Goal: Information Seeking & Learning: Check status

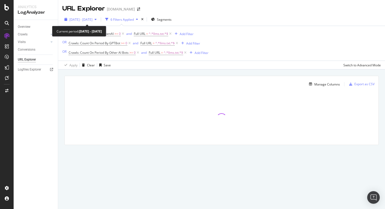
click at [93, 19] on span "2025 Jun. 23rd - Jul. 22nd" at bounding box center [80, 19] width 23 height 4
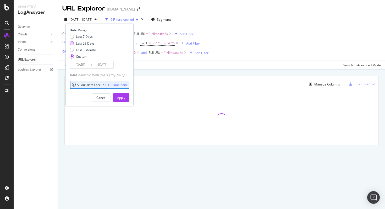
click at [86, 45] on div "Last 28 Days" at bounding box center [85, 43] width 19 height 4
type input "[DATE]"
click at [125, 96] on div "Apply" at bounding box center [121, 97] width 8 height 4
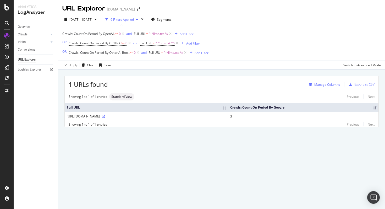
click at [327, 83] on div "Manage Columns" at bounding box center [328, 84] width 26 height 4
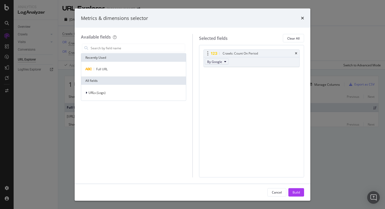
click at [221, 61] on span "By Google" at bounding box center [214, 61] width 15 height 4
click at [233, 91] on span "By OpenAI" at bounding box center [230, 92] width 41 height 5
click at [139, 46] on input "modal" at bounding box center [137, 48] width 95 height 8
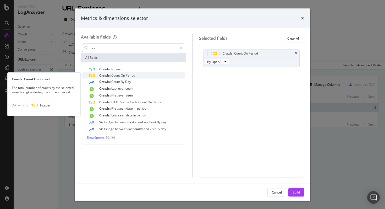
type input "cra"
click at [125, 77] on span "On" at bounding box center [123, 75] width 5 height 4
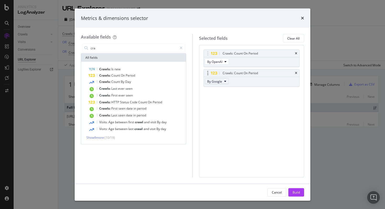
click at [223, 82] on button "By Google" at bounding box center [217, 81] width 24 height 6
click at [223, 110] on span "By GPTBot" at bounding box center [230, 110] width 41 height 5
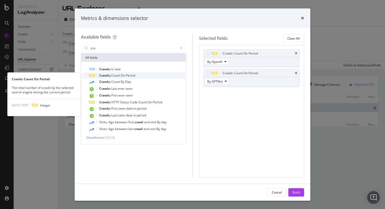
click at [134, 77] on span "Period" at bounding box center [130, 75] width 9 height 4
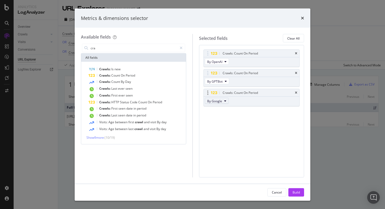
click at [214, 100] on span "By Google" at bounding box center [214, 101] width 15 height 4
click at [240, 123] on span "By Other AI Bots" at bounding box center [230, 125] width 41 height 5
click at [137, 76] on div "Crawls: Count On Period" at bounding box center [137, 75] width 97 height 6
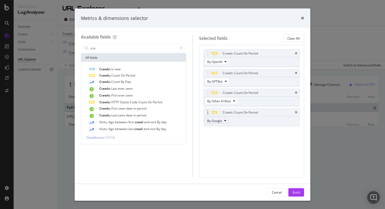
click at [218, 122] on span "By Google" at bounding box center [214, 120] width 15 height 4
click at [230, 132] on span "By Google" at bounding box center [230, 129] width 41 height 5
click at [284, 143] on div "Crawls: Count On Period By OpenAI Crawls: Count On Period By GPTBot Crawls: Cou…" at bounding box center [251, 111] width 105 height 132
click at [136, 74] on div "Crawls: Count On Period" at bounding box center [137, 75] width 97 height 6
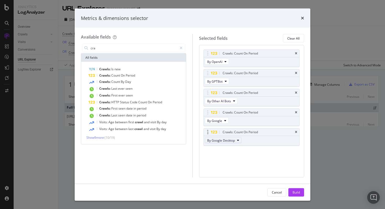
click at [233, 143] on button "By Google Desktop" at bounding box center [223, 140] width 37 height 6
click at [228, 171] on span "By Bing" at bounding box center [230, 169] width 41 height 5
click at [298, 190] on div "Build" at bounding box center [296, 192] width 7 height 4
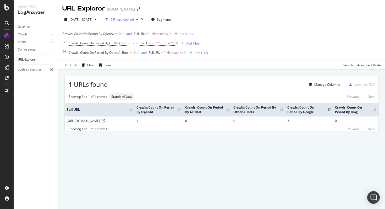
click at [109, 122] on div "[URL][DOMAIN_NAME]" at bounding box center [100, 121] width 66 height 4
click at [109, 122] on div "https://www.viator.com/llms.txt" at bounding box center [100, 121] width 66 height 4
copy div "https://www.viator.com/llms.txt"
click at [378, 193] on div "Open Intercom Messenger" at bounding box center [374, 198] width 14 height 14
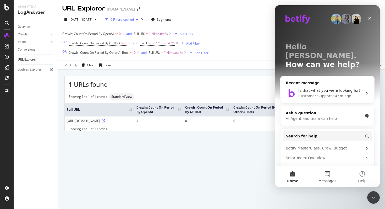
click at [332, 176] on button "Messages" at bounding box center [327, 176] width 35 height 21
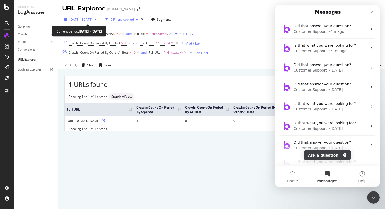
click at [93, 20] on span "[DATE] - [DATE]" at bounding box center [80, 19] width 23 height 4
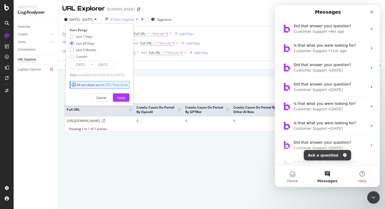
click at [187, 160] on div "URL Explorer www.viator.com 2025 Sep. 15th - Oct. 12th 6 Filters Applied Segmen…" at bounding box center [221, 104] width 327 height 209
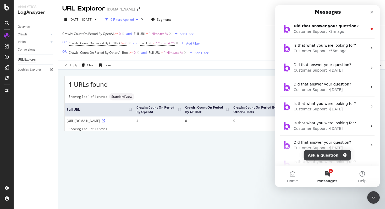
click at [205, 87] on div "Manage Columns" at bounding box center [224, 84] width 232 height 6
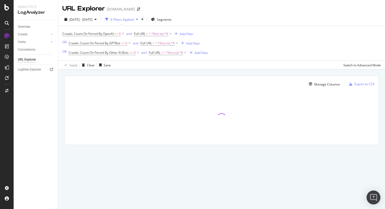
click at [377, 197] on div "Open Intercom Messenger" at bounding box center [374, 198] width 14 height 14
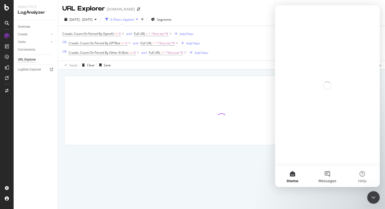
click at [332, 171] on button "Messages" at bounding box center [327, 176] width 35 height 21
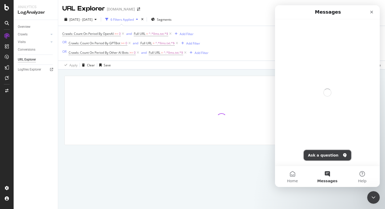
click at [320, 157] on button "Ask a question" at bounding box center [327, 155] width 47 height 10
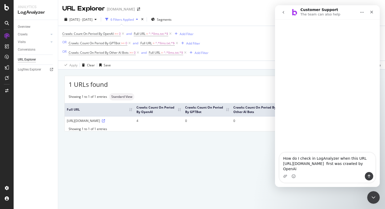
type textarea "How do I check in LogAnalyzer when this URL https://www.viator.com/llms.txt fir…"
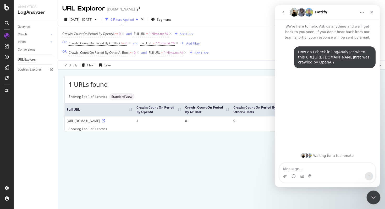
click at [378, 198] on div "Close Intercom Messenger" at bounding box center [373, 196] width 13 height 13
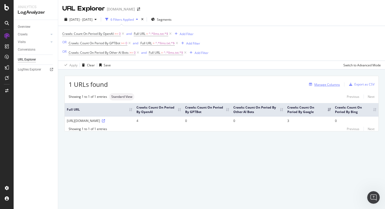
click at [332, 85] on div "Manage Columns" at bounding box center [328, 84] width 26 height 4
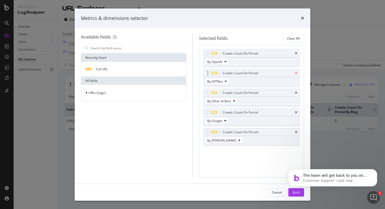
click at [297, 74] on icon "times" at bounding box center [296, 73] width 2 height 3
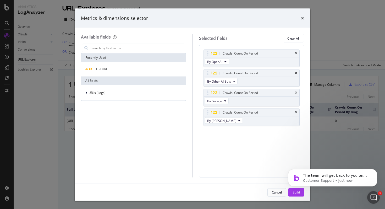
click at [325, 92] on div "Metrics & dimensions selector Available fields Recently Used Full URL All field…" at bounding box center [192, 104] width 385 height 209
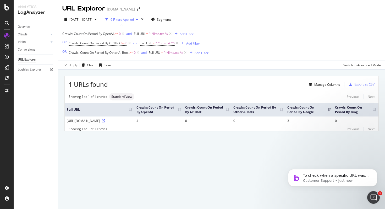
scroll to position [79, 0]
click at [335, 85] on div "Manage Columns" at bounding box center [328, 84] width 26 height 4
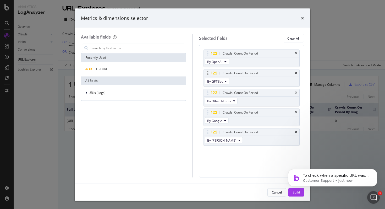
scroll to position [77, 0]
click at [297, 73] on icon "times" at bounding box center [296, 73] width 2 height 3
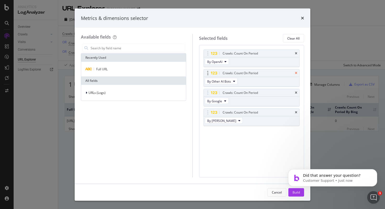
click at [297, 73] on icon "times" at bounding box center [296, 73] width 2 height 3
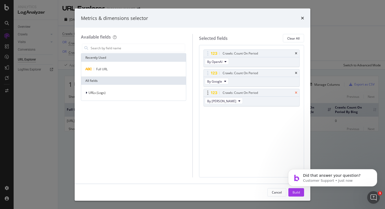
click at [297, 94] on icon "times" at bounding box center [296, 92] width 2 height 3
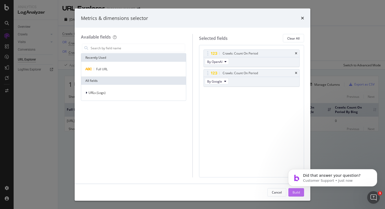
click at [295, 196] on div "Build" at bounding box center [296, 192] width 7 height 8
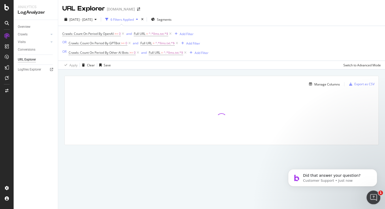
click at [374, 194] on icon "Open Intercom Messenger" at bounding box center [373, 196] width 9 height 9
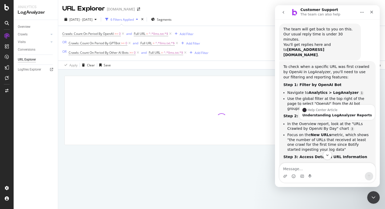
scroll to position [42, 0]
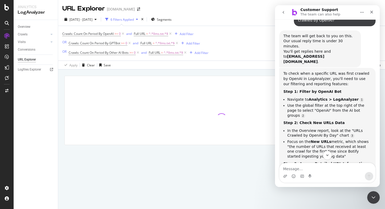
click at [312, 78] on div "To check when a specific URL was first crawled by OpenAI in LogAnalyzer, you'll…" at bounding box center [328, 144] width 88 height 147
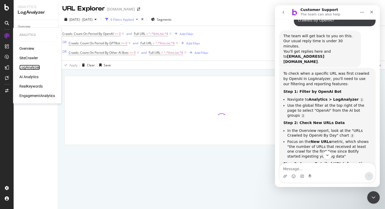
click at [33, 68] on div "LogAnalyzer" at bounding box center [29, 67] width 20 height 5
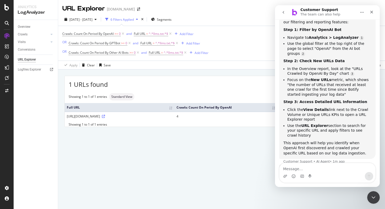
scroll to position [105, 0]
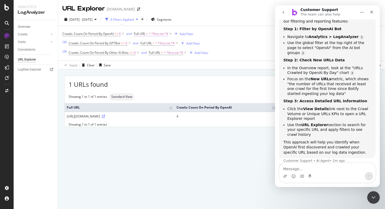
click at [154, 33] on span "^.*llms.txt.*$" at bounding box center [158, 33] width 19 height 7
click at [151, 56] on input "llms.txt" at bounding box center [165, 56] width 50 height 8
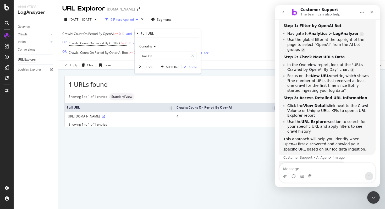
click at [242, 147] on div "URL Explorer www.viator.com 2025 Sep. 15th - Oct. 12th 6 Filters Applied Segmen…" at bounding box center [221, 104] width 327 height 209
click at [370, 190] on div "Close Intercom Messenger" at bounding box center [373, 196] width 13 height 13
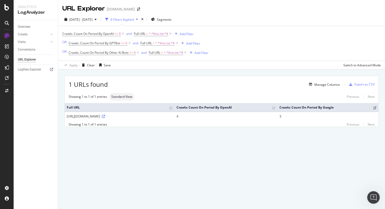
click at [287, 168] on div "URL Explorer www.viator.com 2025 Sep. 15th - Oct. 12th 6 Filters Applied Segmen…" at bounding box center [221, 104] width 327 height 209
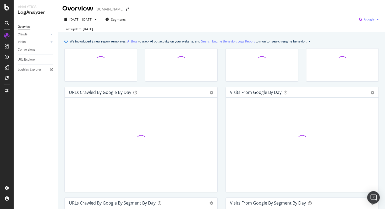
click at [365, 23] on icon "button" at bounding box center [360, 19] width 7 height 7
click at [365, 52] on div "OpenAI" at bounding box center [365, 50] width 36 height 8
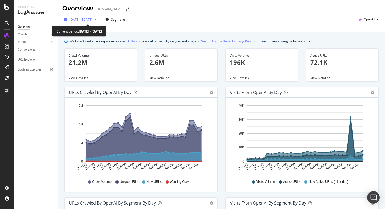
click at [95, 15] on button "[DATE] - [DATE]" at bounding box center [80, 19] width 36 height 8
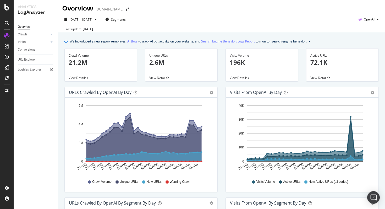
click at [190, 29] on div "Last update Oct. 13, 2025" at bounding box center [221, 29] width 327 height 6
click at [203, 21] on div "2025 Sep. 13th - Oct. 12th Segments OpenAI" at bounding box center [221, 20] width 327 height 10
click at [25, 34] on div "Crawls" at bounding box center [23, 35] width 10 height 6
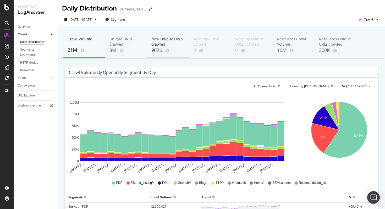
click at [156, 48] on div "902K" at bounding box center [169, 50] width 34 height 7
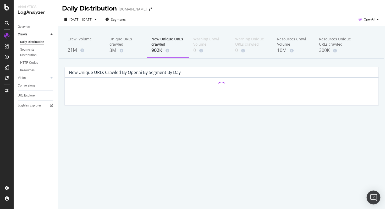
click at [376, 192] on div "Open Intercom Messenger" at bounding box center [374, 198] width 14 height 14
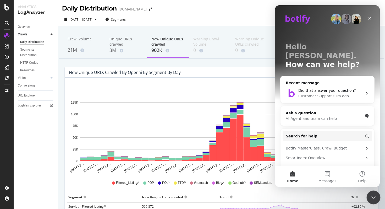
click at [374, 197] on icon "Close Intercom Messenger" at bounding box center [373, 197] width 6 height 6
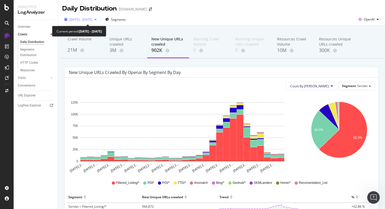
click at [94, 23] on button "[DATE] - [DATE]" at bounding box center [80, 19] width 36 height 8
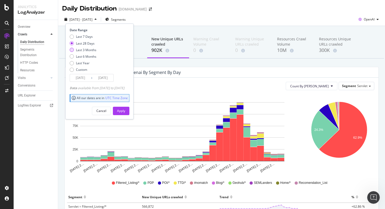
click at [83, 50] on div "Last 3 Months" at bounding box center [86, 50] width 20 height 4
type input "2025/07/13"
click at [130, 113] on button "Apply" at bounding box center [121, 111] width 17 height 8
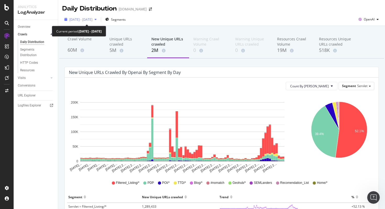
click at [93, 21] on span "2025 Jul. 13th - Oct. 12th" at bounding box center [80, 19] width 23 height 4
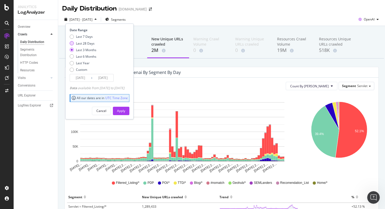
click at [93, 41] on div "Last 28 Days" at bounding box center [85, 43] width 19 height 4
type input "2025/09/15"
click at [125, 111] on div "Apply" at bounding box center [121, 111] width 8 height 4
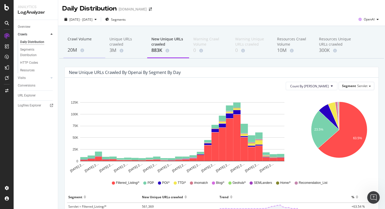
click at [77, 40] on div "Crawl Volume" at bounding box center [85, 41] width 34 height 10
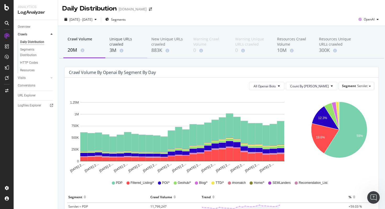
click at [132, 38] on div "Unique URLs crawled" at bounding box center [127, 41] width 34 height 10
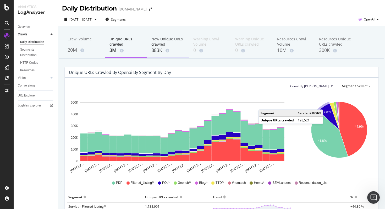
click at [156, 47] on div "883K" at bounding box center [169, 50] width 34 height 7
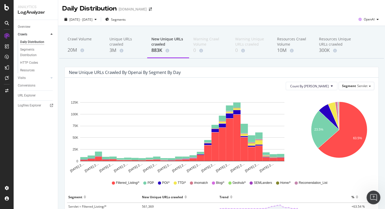
click at [374, 193] on div "Open Intercom Messenger" at bounding box center [373, 196] width 17 height 17
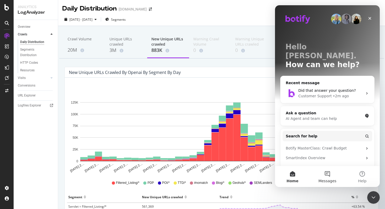
click at [333, 180] on span "Messages" at bounding box center [328, 181] width 18 height 4
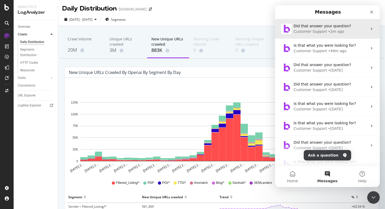
click at [316, 38] on div "Did that answer your question? Customer Support • 2m ago" at bounding box center [327, 28] width 105 height 19
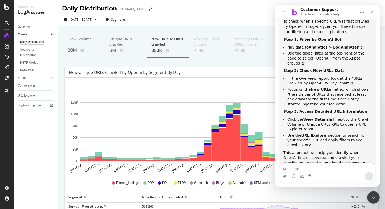
scroll to position [103, 0]
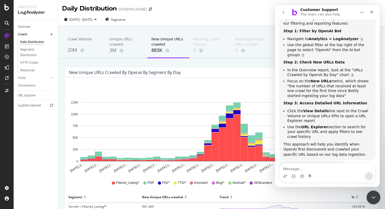
click at [370, 191] on div "Close Intercom Messenger" at bounding box center [373, 196] width 13 height 13
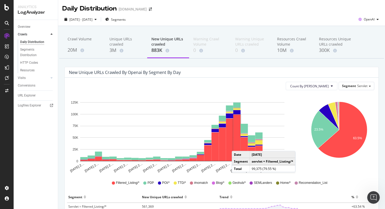
click at [237, 146] on rect "A chart." at bounding box center [237, 138] width 7 height 46
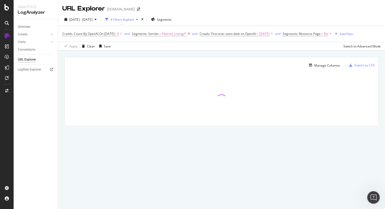
click at [191, 34] on icon at bounding box center [189, 33] width 4 height 5
click at [202, 34] on span "2025-10-06" at bounding box center [197, 33] width 10 height 7
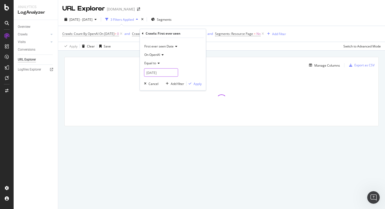
click at [167, 76] on input "2025-10-06" at bounding box center [161, 72] width 34 height 8
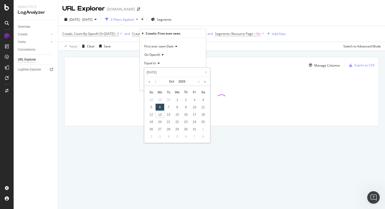
click at [235, 42] on div "Apply Clear Save Switch to Advanced Mode" at bounding box center [221, 46] width 327 height 9
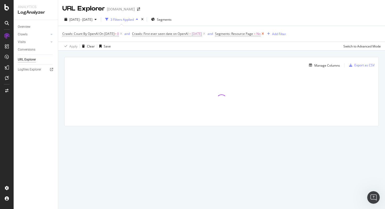
click at [265, 34] on icon at bounding box center [263, 33] width 4 height 5
click at [228, 35] on div "Add Filter" at bounding box center [221, 34] width 14 height 4
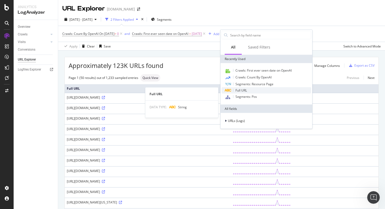
click at [241, 90] on span "Full URL" at bounding box center [242, 90] width 12 height 4
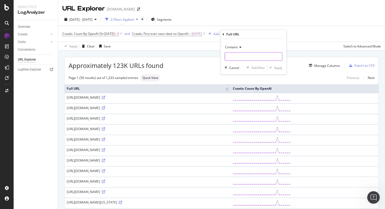
click at [232, 59] on input "text" at bounding box center [253, 56] width 57 height 8
paste input "llms.tx"
type input "llms.tx"
click at [281, 68] on div "Apply" at bounding box center [279, 67] width 8 height 4
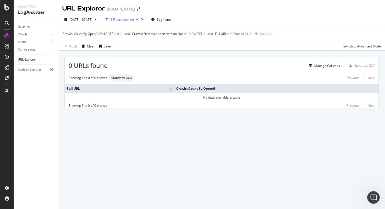
click at [202, 35] on span "2025-10-06" at bounding box center [197, 33] width 10 height 7
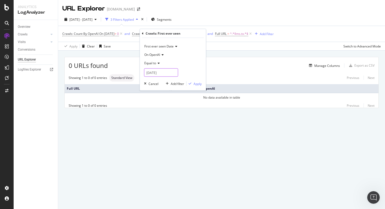
click at [163, 73] on input "2025-10-06" at bounding box center [161, 72] width 34 height 8
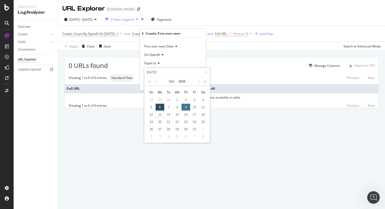
click at [186, 107] on div "9" at bounding box center [186, 107] width 9 height 7
type input "2025-10-09"
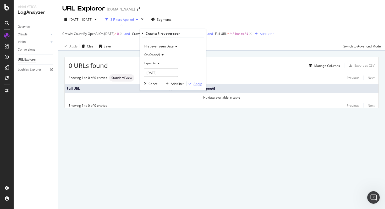
click at [199, 85] on div "Apply" at bounding box center [198, 83] width 8 height 4
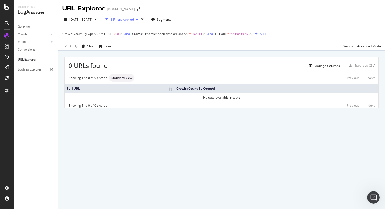
click at [202, 36] on span "2025-10-09" at bounding box center [197, 33] width 10 height 7
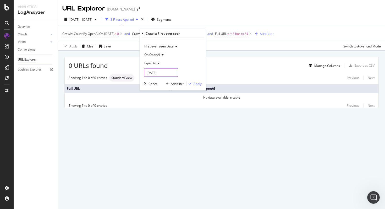
click at [168, 75] on input "2025-10-09" at bounding box center [161, 72] width 34 height 8
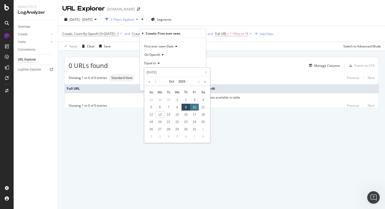
click at [196, 108] on div "10" at bounding box center [194, 107] width 9 height 7
type input "2025-10-10"
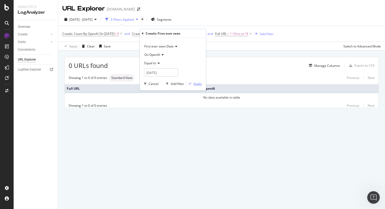
click at [199, 85] on div "Apply" at bounding box center [198, 83] width 8 height 4
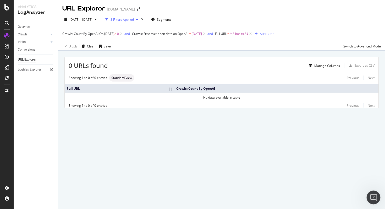
click at [371, 194] on icon "Open Intercom Messenger" at bounding box center [373, 196] width 9 height 9
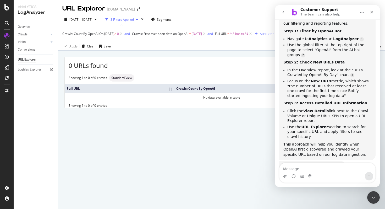
scroll to position [103, 0]
click at [314, 170] on textarea "Message…" at bounding box center [328, 167] width 96 height 9
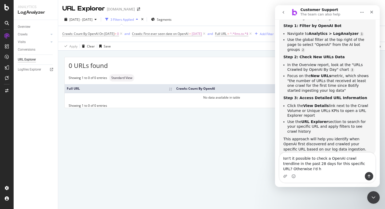
scroll to position [113, 0]
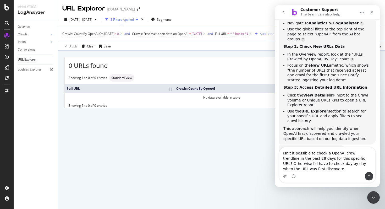
type textarea "Isn't it possible to check a OpenAI crawl trendline in the past 28 days for thi…"
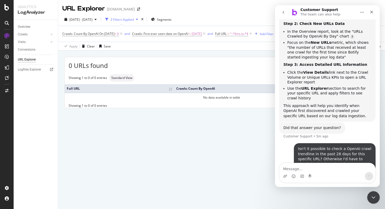
scroll to position [156, 0]
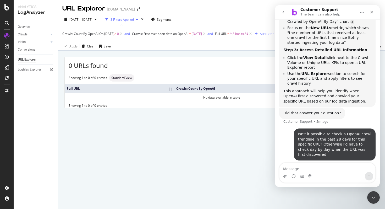
click at [202, 36] on span "2025-10-10" at bounding box center [197, 33] width 10 height 7
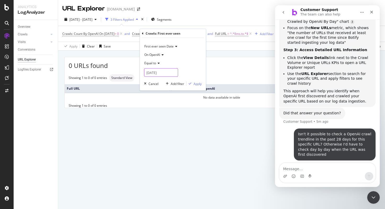
click at [166, 72] on input "2025-10-10" at bounding box center [161, 72] width 34 height 8
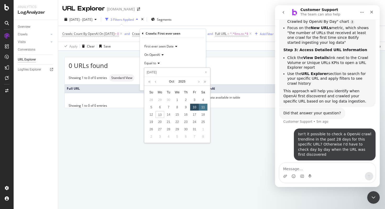
click at [201, 104] on div "11" at bounding box center [203, 107] width 9 height 7
type input "2025-10-11"
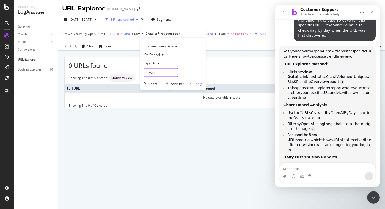
scroll to position [272, 0]
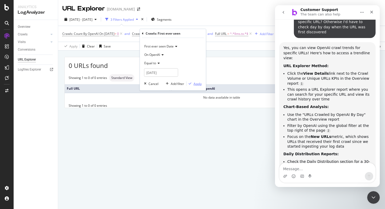
click at [199, 82] on div "Apply" at bounding box center [198, 83] width 8 height 4
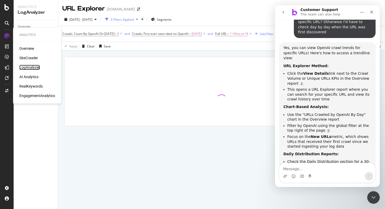
click at [30, 68] on div "LogAnalyzer" at bounding box center [29, 67] width 20 height 5
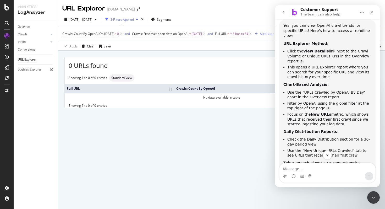
scroll to position [314, 0]
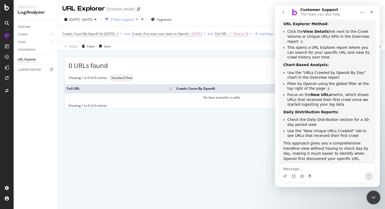
click at [372, 193] on div "Close Intercom Messenger" at bounding box center [373, 196] width 13 height 13
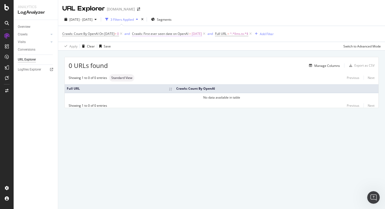
click at [202, 36] on span "2025-10-11" at bounding box center [197, 33] width 10 height 7
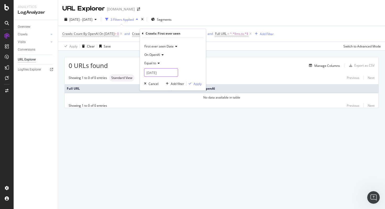
click at [171, 71] on input "2025-10-11" at bounding box center [161, 72] width 34 height 8
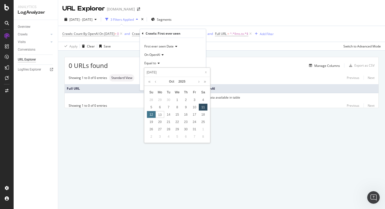
click at [152, 116] on div "12" at bounding box center [151, 114] width 9 height 7
type input "2025-10-12"
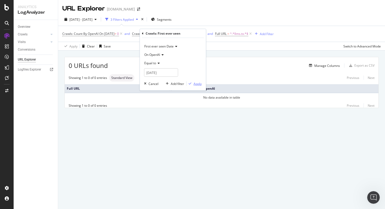
click at [195, 85] on div "Apply" at bounding box center [198, 83] width 8 height 4
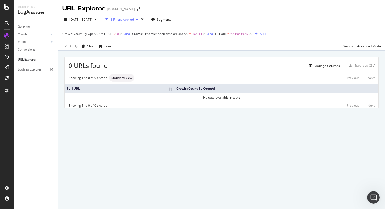
click at [189, 33] on span "Crawls: First ever seen date on OpenAI" at bounding box center [160, 33] width 56 height 4
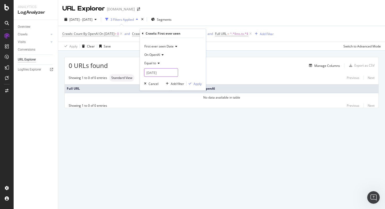
click at [169, 73] on input "2025-10-12" at bounding box center [161, 72] width 34 height 8
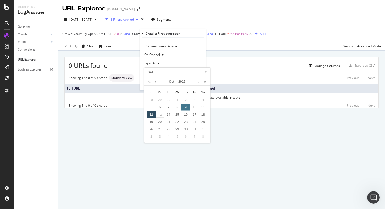
click at [188, 108] on div "9" at bounding box center [186, 107] width 9 height 7
type input "2025-10-09"
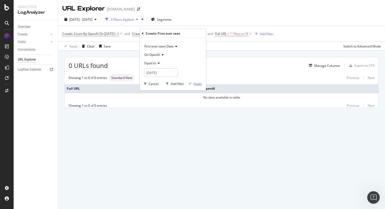
click at [196, 82] on div "Apply" at bounding box center [198, 83] width 8 height 4
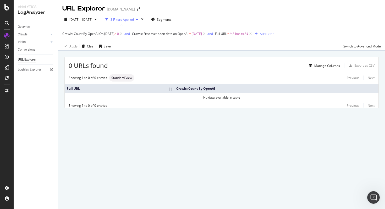
click at [202, 36] on span "2025-10-09" at bounding box center [197, 33] width 10 height 7
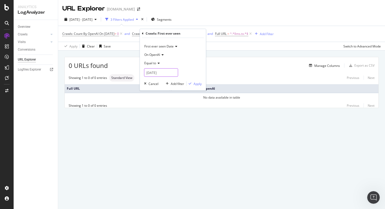
click at [176, 74] on input "2025-10-09" at bounding box center [161, 72] width 34 height 8
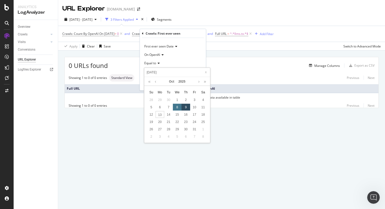
click at [180, 109] on div "8" at bounding box center [177, 107] width 9 height 7
type input "2025-10-08"
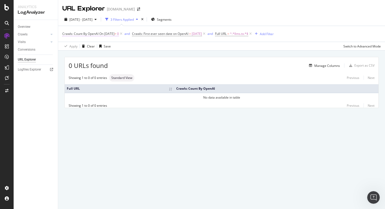
click at [110, 36] on span "On 2025-10-06" at bounding box center [106, 33] width 15 height 4
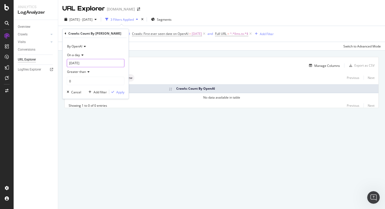
click at [102, 62] on input "2025-10-06" at bounding box center [96, 63] width 58 height 8
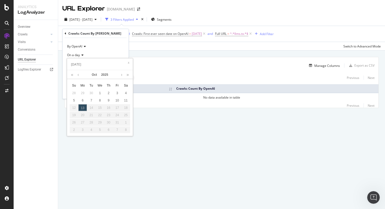
click at [163, 51] on div "0 URLs found Manage Columns Export as CSV Showing 1 to 0 of 0 entries Standard …" at bounding box center [221, 89] width 327 height 76
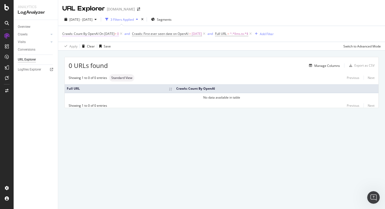
click at [111, 35] on span "On 2025-10-06" at bounding box center [106, 33] width 15 height 4
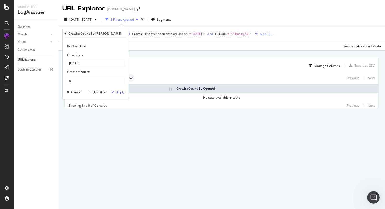
click at [83, 56] on icon at bounding box center [82, 54] width 4 height 3
click at [93, 61] on input "2025-10-06" at bounding box center [96, 63] width 58 height 8
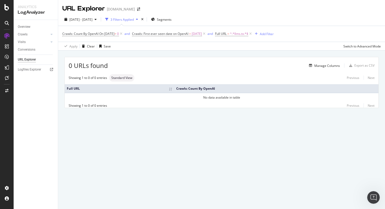
click at [174, 50] on div "Apply Clear Save Switch to Advanced Mode" at bounding box center [221, 46] width 327 height 9
click at [187, 34] on span "Crawls: First ever seen date on OpenAI" at bounding box center [160, 33] width 56 height 4
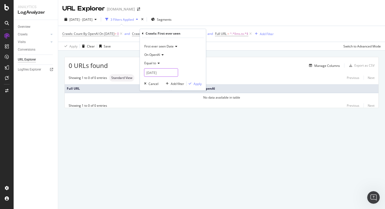
click at [167, 72] on input "2025-10-09" at bounding box center [161, 72] width 34 height 8
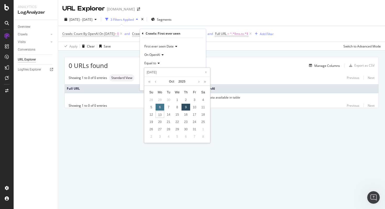
click at [163, 108] on div "6" at bounding box center [160, 107] width 9 height 7
type input "2025-10-06"
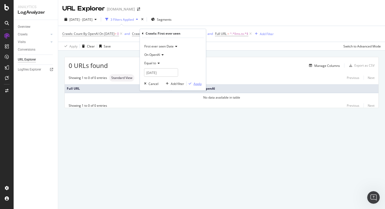
click at [196, 81] on div "Apply" at bounding box center [194, 83] width 15 height 5
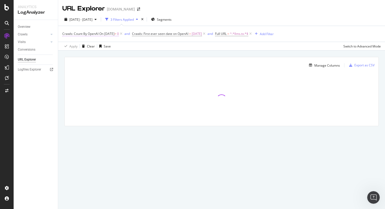
click at [99, 35] on span "Crawls: Count By OpenAI" at bounding box center [80, 33] width 36 height 4
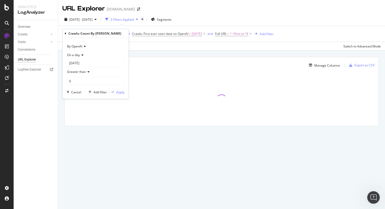
click at [99, 35] on div "Crawls: Count By Day" at bounding box center [94, 33] width 53 height 4
click at [187, 42] on div "Crawls: Count By OpenAI On 2025-10-06 > 0 and Crawls: First ever seen date on O…" at bounding box center [221, 34] width 319 height 16
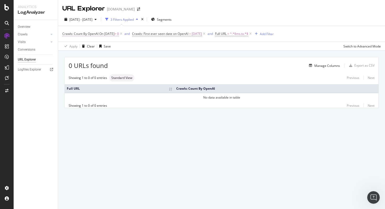
click at [112, 36] on span "Crawls: Count By OpenAI On 2025-10-06 > 0" at bounding box center [90, 33] width 57 height 5
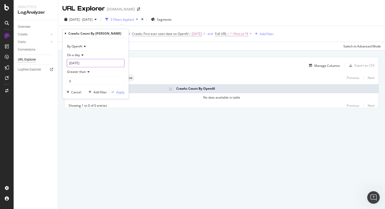
click at [88, 64] on input "2025-10-06" at bounding box center [96, 63] width 58 height 8
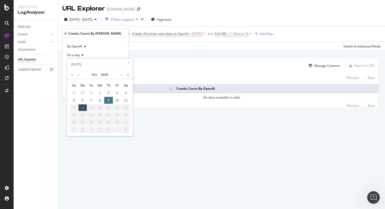
click at [109, 101] on div "9" at bounding box center [108, 100] width 9 height 7
type input "2025-10-09"
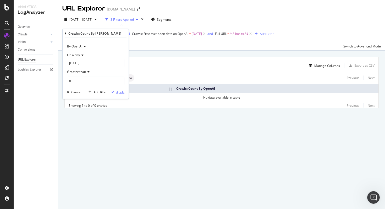
click at [118, 93] on div "Apply" at bounding box center [120, 92] width 8 height 4
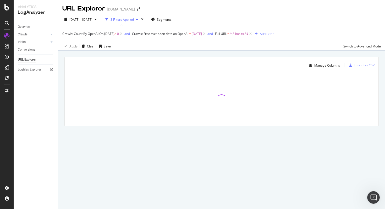
click at [151, 35] on span "Crawls: First ever seen date on OpenAI" at bounding box center [160, 33] width 56 height 4
click at [148, 70] on input "2025-10-06" at bounding box center [161, 72] width 34 height 8
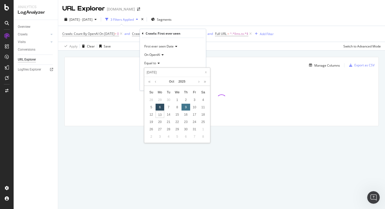
click at [183, 105] on div "9" at bounding box center [186, 107] width 9 height 7
type input "2025-10-09"
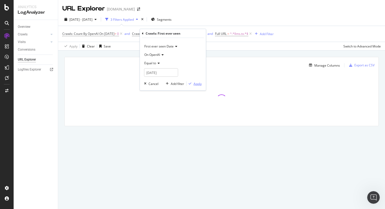
click at [194, 85] on div "button" at bounding box center [190, 83] width 7 height 3
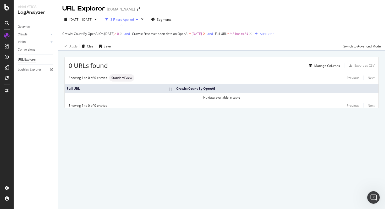
click at [207, 34] on icon at bounding box center [204, 33] width 4 height 5
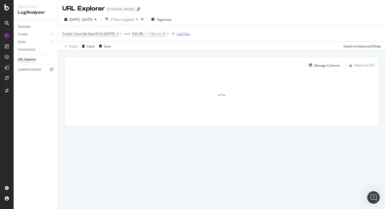
click at [191, 32] on div "Add Filter" at bounding box center [184, 34] width 14 height 4
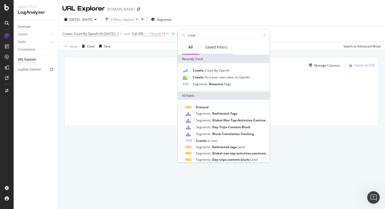
type input "crawls"
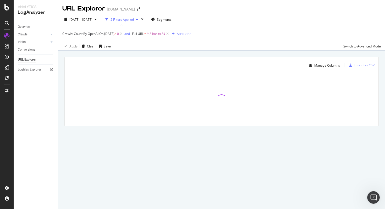
click at [296, 43] on div "Apply Clear Save Switch to Advanced Mode" at bounding box center [221, 46] width 327 height 9
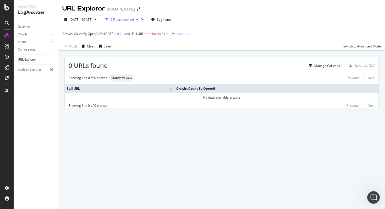
click at [104, 33] on span "On 2025-10-09" at bounding box center [106, 33] width 15 height 4
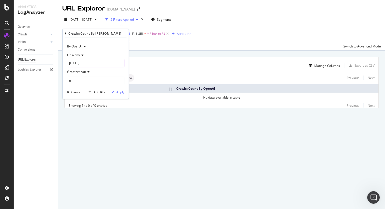
click at [90, 63] on input "2025-10-09" at bounding box center [96, 63] width 58 height 8
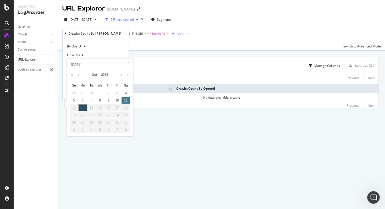
click at [128, 103] on div "11" at bounding box center [126, 100] width 9 height 7
type input "2025-10-11"
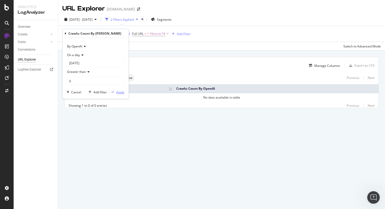
click at [116, 90] on div "Apply" at bounding box center [116, 92] width 15 height 5
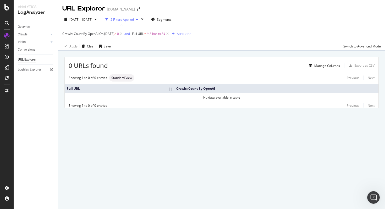
click at [106, 34] on span "On 2025-10-11" at bounding box center [106, 33] width 15 height 4
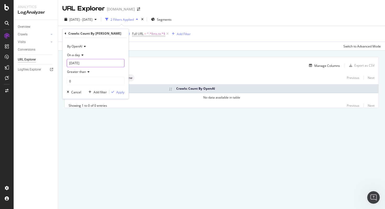
click at [101, 64] on input "2025-10-11" at bounding box center [96, 63] width 58 height 8
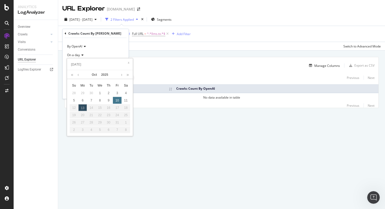
click at [115, 101] on div "10" at bounding box center [117, 100] width 9 height 7
type input "2025-10-10"
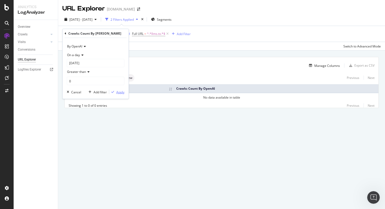
click at [117, 94] on div "Apply" at bounding box center [120, 92] width 8 height 4
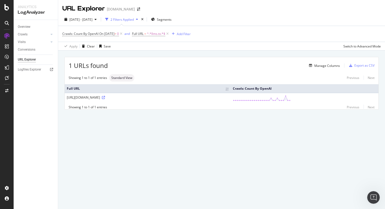
click at [166, 53] on div "1 URLs found Manage Columns Export as CSV Showing 1 to 1 of 1 entries Standard …" at bounding box center [221, 89] width 327 height 77
click at [250, 114] on div "1 URLs found Manage Columns Export as CSV Showing 1 to 1 of 1 entries Standard …" at bounding box center [221, 89] width 327 height 77
click at [118, 97] on div "[URL][DOMAIN_NAME]" at bounding box center [148, 97] width 162 height 4
click at [105, 97] on icon at bounding box center [103, 97] width 3 height 3
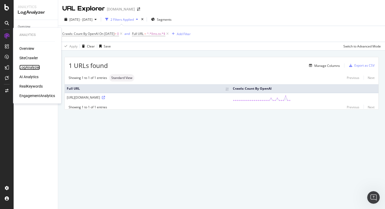
click at [37, 68] on div "LogAnalyzer" at bounding box center [29, 67] width 20 height 5
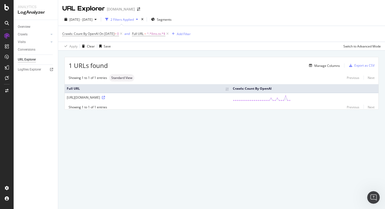
click at [254, 137] on div "URL Explorer www.viator.com 2025 Sep. 15th - Oct. 12th 2 Filters Applied Segmen…" at bounding box center [221, 104] width 327 height 209
click at [331, 68] on div "Manage Columns" at bounding box center [328, 65] width 26 height 4
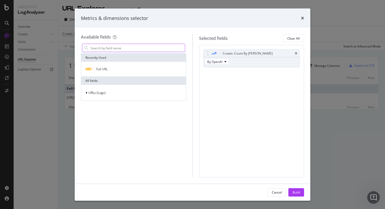
click at [133, 52] on input "modal" at bounding box center [137, 48] width 95 height 8
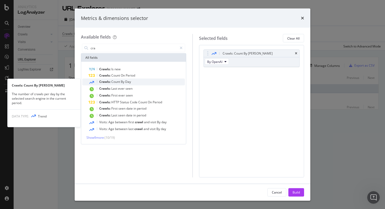
type input "cra"
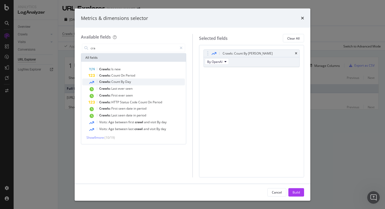
click at [124, 81] on span "By" at bounding box center [123, 81] width 4 height 4
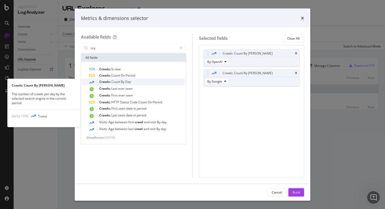
click at [147, 83] on div "Crawls: Count By Day" at bounding box center [137, 82] width 97 height 7
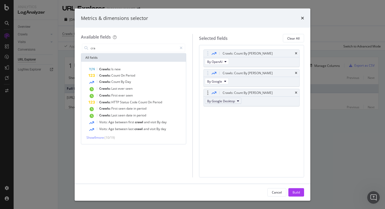
click at [212, 100] on span "By Google Desktop" at bounding box center [221, 101] width 28 height 4
click at [242, 124] on span "By Bing" at bounding box center [230, 126] width 41 height 5
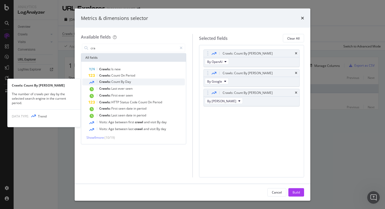
click at [116, 81] on span "Count" at bounding box center [115, 81] width 9 height 4
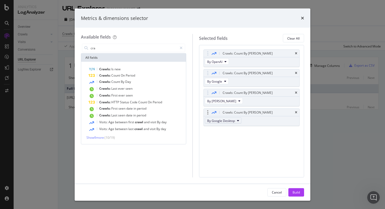
click at [226, 122] on span "By Google Desktop" at bounding box center [221, 120] width 28 height 4
click at [228, 146] on span "By GPTBot" at bounding box center [230, 147] width 41 height 5
click at [127, 80] on span "Day" at bounding box center [128, 81] width 6 height 4
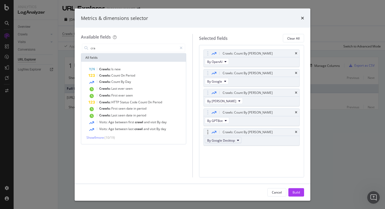
click at [217, 140] on span "By Google Desktop" at bounding box center [221, 140] width 28 height 4
click at [234, 169] on span "By Other AI Bots" at bounding box center [230, 170] width 41 height 5
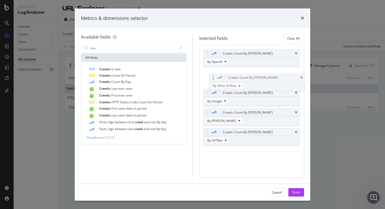
drag, startPoint x: 207, startPoint y: 131, endPoint x: 213, endPoint y: 76, distance: 54.8
click at [213, 76] on body "Analytics LogAnalyzer Overview Crawls Daily Distribution Segments Distribution …" at bounding box center [192, 104] width 385 height 209
click at [296, 112] on icon "times" at bounding box center [296, 112] width 2 height 3
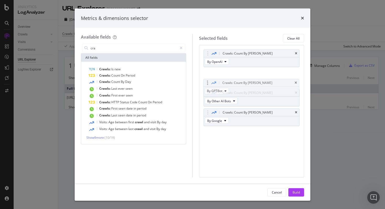
drag, startPoint x: 207, startPoint y: 110, endPoint x: 207, endPoint y: 81, distance: 29.6
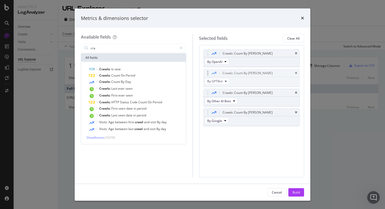
click at [207, 81] on body "Analytics LogAnalyzer Overview Crawls Daily Distribution Segments Distribution …" at bounding box center [192, 104] width 385 height 209
drag, startPoint x: 208, startPoint y: 114, endPoint x: 204, endPoint y: 76, distance: 38.2
click at [204, 76] on body "Analytics LogAnalyzer Overview Crawls Daily Distribution Segments Distribution …" at bounding box center [192, 104] width 385 height 209
click at [301, 195] on button "Build" at bounding box center [297, 192] width 16 height 8
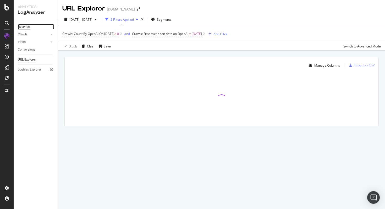
click at [28, 26] on div "Overview" at bounding box center [24, 27] width 13 height 6
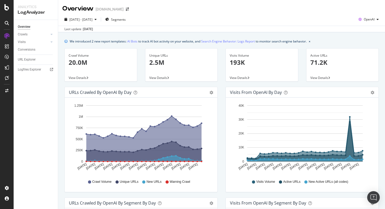
click at [306, 182] on icon at bounding box center [306, 181] width 3 height 3
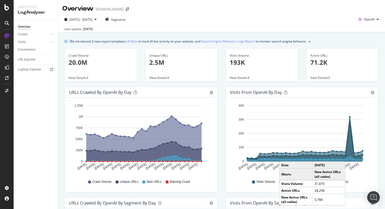
click at [351, 156] on circle "A chart." at bounding box center [350, 156] width 2 height 2
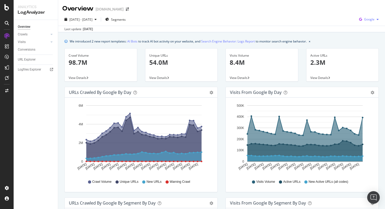
click at [367, 17] on span "Google" at bounding box center [370, 19] width 10 height 4
click at [362, 47] on span "OpenAI" at bounding box center [369, 49] width 19 height 5
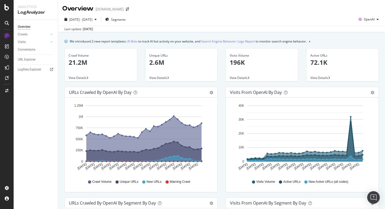
scroll to position [40, 0]
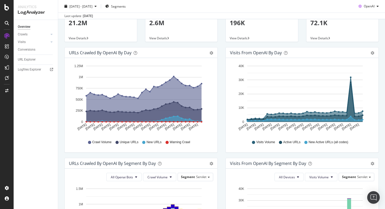
click at [307, 143] on icon at bounding box center [306, 142] width 3 height 3
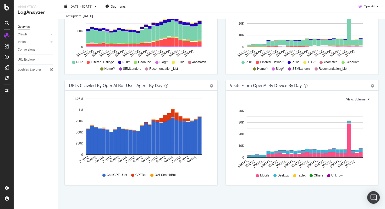
scroll to position [0, 0]
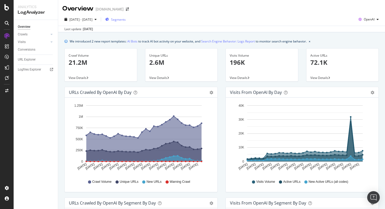
click at [126, 15] on div "Segments" at bounding box center [115, 19] width 20 height 8
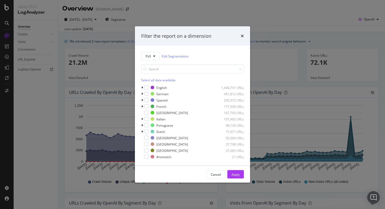
click at [179, 3] on div "Filter the report on a dimension PoS Edit Segmentation Select all data availabl…" at bounding box center [192, 104] width 385 height 209
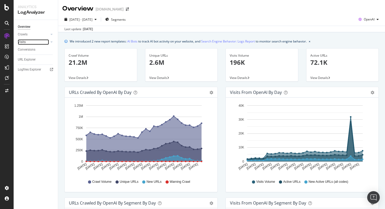
click at [33, 43] on link "Visits" at bounding box center [33, 42] width 31 height 6
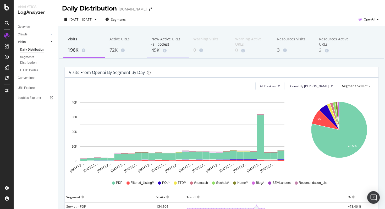
click at [171, 45] on div "New Active URLs (all codes)" at bounding box center [169, 41] width 34 height 10
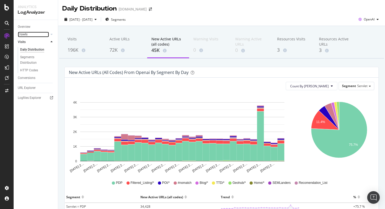
click at [28, 36] on link "Crawls" at bounding box center [33, 35] width 31 height 6
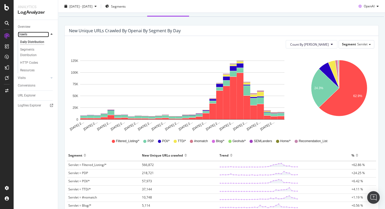
scroll to position [42, 0]
click at [319, 44] on span "Count By [PERSON_NAME]" at bounding box center [310, 44] width 39 height 4
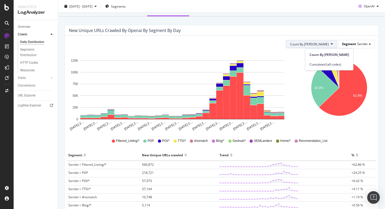
click at [362, 45] on span "Servlet" at bounding box center [363, 44] width 10 height 4
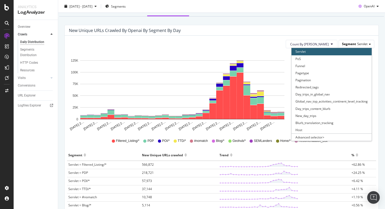
click at [362, 45] on span "Servlet" at bounding box center [363, 44] width 10 height 4
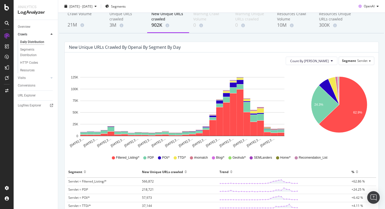
scroll to position [0, 0]
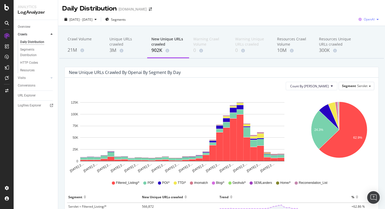
click at [359, 18] on icon "button" at bounding box center [360, 19] width 7 height 7
click at [361, 58] on span "Other AI Bots" at bounding box center [369, 59] width 19 height 5
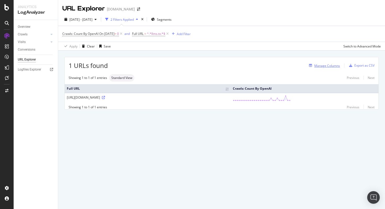
click at [327, 66] on div "Manage Columns" at bounding box center [328, 65] width 26 height 4
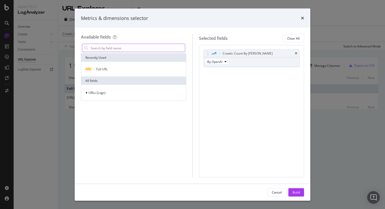
click at [166, 51] on input "modal" at bounding box center [137, 48] width 95 height 8
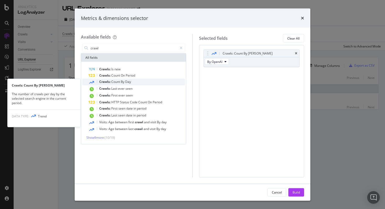
type input "crawl"
click at [117, 83] on span "Count" at bounding box center [115, 81] width 9 height 4
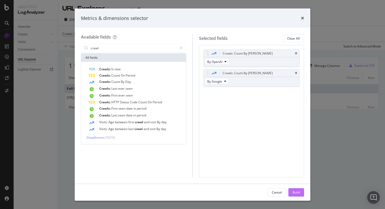
click at [302, 191] on button "Build" at bounding box center [297, 192] width 16 height 8
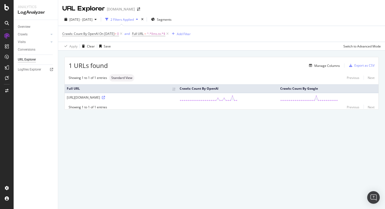
click at [249, 136] on div "URL Explorer [DOMAIN_NAME] [DATE] - [DATE] 2 Filters Applied Segments Crawls: C…" at bounding box center [221, 104] width 327 height 209
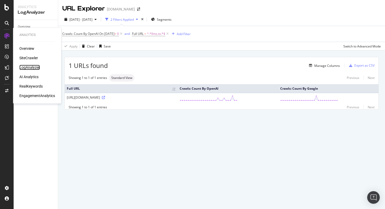
click at [28, 66] on div "LogAnalyzer" at bounding box center [29, 67] width 20 height 5
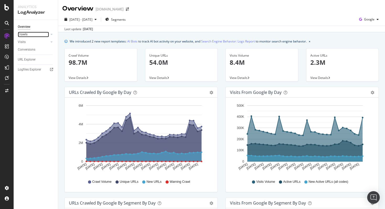
click at [31, 34] on link "Crawls" at bounding box center [33, 35] width 31 height 6
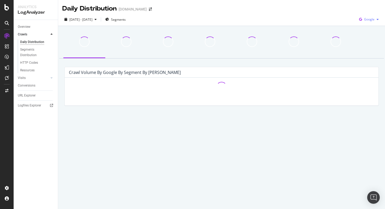
click at [367, 20] on span "Google" at bounding box center [370, 19] width 10 height 4
click at [363, 47] on div "OpenAI" at bounding box center [365, 50] width 36 height 8
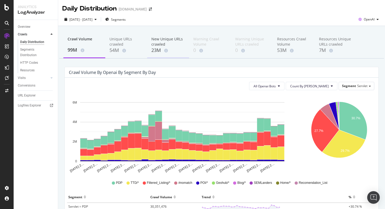
click at [170, 52] on div "23M" at bounding box center [169, 50] width 34 height 7
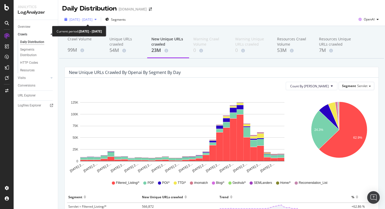
click at [93, 21] on span "[DATE] - [DATE]" at bounding box center [80, 19] width 23 height 4
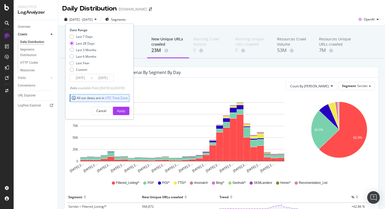
click at [166, 20] on div "[DATE] - [DATE] Segments Date Range Last 7 Days Last 28 Days Last 3 Months Last…" at bounding box center [221, 20] width 327 height 10
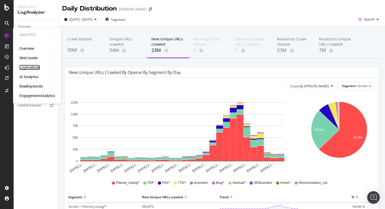
click at [36, 68] on div "LogAnalyzer" at bounding box center [29, 67] width 20 height 5
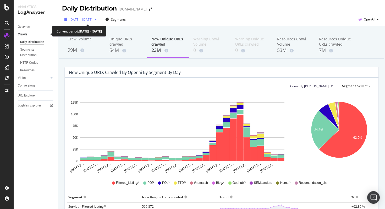
click at [88, 18] on span "[DATE] - [DATE]" at bounding box center [80, 19] width 23 height 4
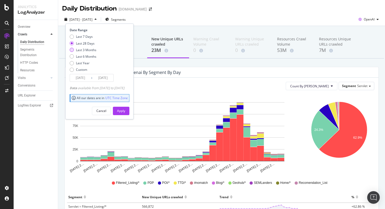
click at [87, 52] on div "Last 3 Months" at bounding box center [86, 50] width 20 height 4
type input "2025/07/13"
click at [125, 109] on div "Apply" at bounding box center [121, 111] width 8 height 4
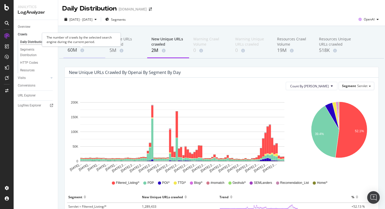
click at [81, 49] on icon at bounding box center [83, 51] width 4 height 4
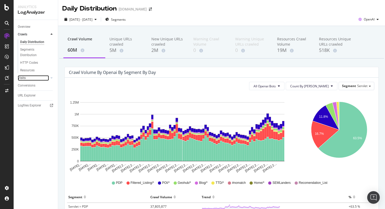
click at [26, 77] on link "Visits" at bounding box center [33, 78] width 31 height 6
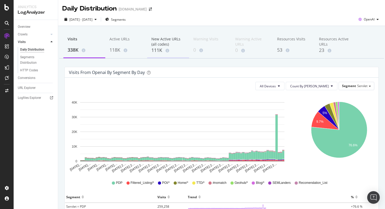
click at [166, 47] on div "111K" at bounding box center [169, 50] width 34 height 7
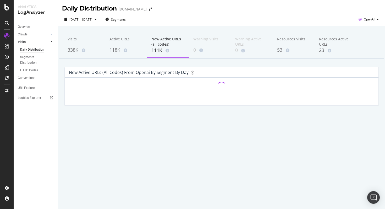
click at [25, 37] on div "Crawls" at bounding box center [38, 35] width 40 height 8
click at [26, 35] on div "Crawls" at bounding box center [23, 35] width 10 height 6
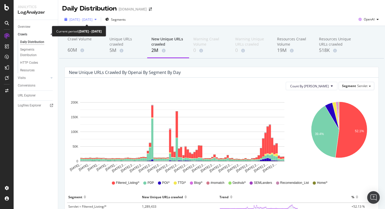
click at [76, 17] on div "2025 Jul. 13th - Oct. 12th" at bounding box center [80, 19] width 36 height 8
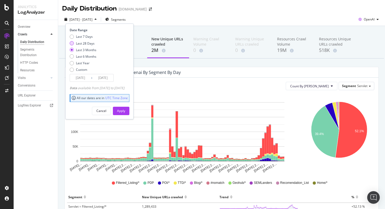
click at [86, 45] on div "Last 28 Days" at bounding box center [85, 43] width 19 height 4
type input "2025/09/15"
click at [125, 109] on div "Apply" at bounding box center [121, 111] width 8 height 4
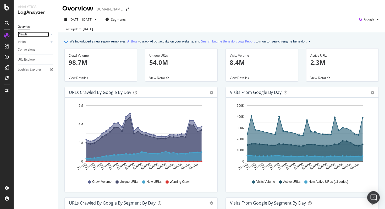
click at [23, 36] on div "Crawls" at bounding box center [23, 35] width 10 height 6
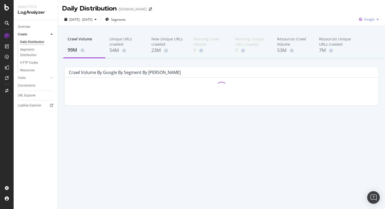
click at [366, 19] on span "Google" at bounding box center [370, 19] width 10 height 4
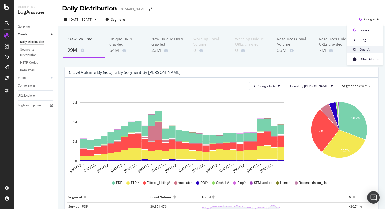
click at [364, 50] on span "OpenAI" at bounding box center [369, 49] width 19 height 5
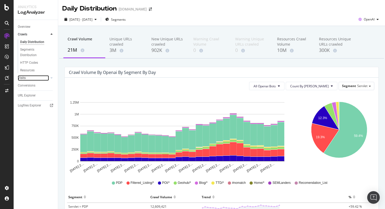
click at [31, 79] on link "Visits" at bounding box center [33, 78] width 31 height 6
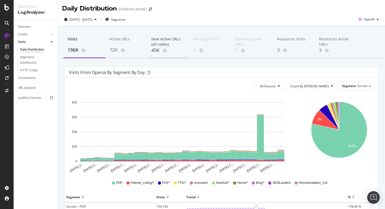
click at [164, 47] on div "45K" at bounding box center [169, 50] width 34 height 7
